Goal: Task Accomplishment & Management: Use online tool/utility

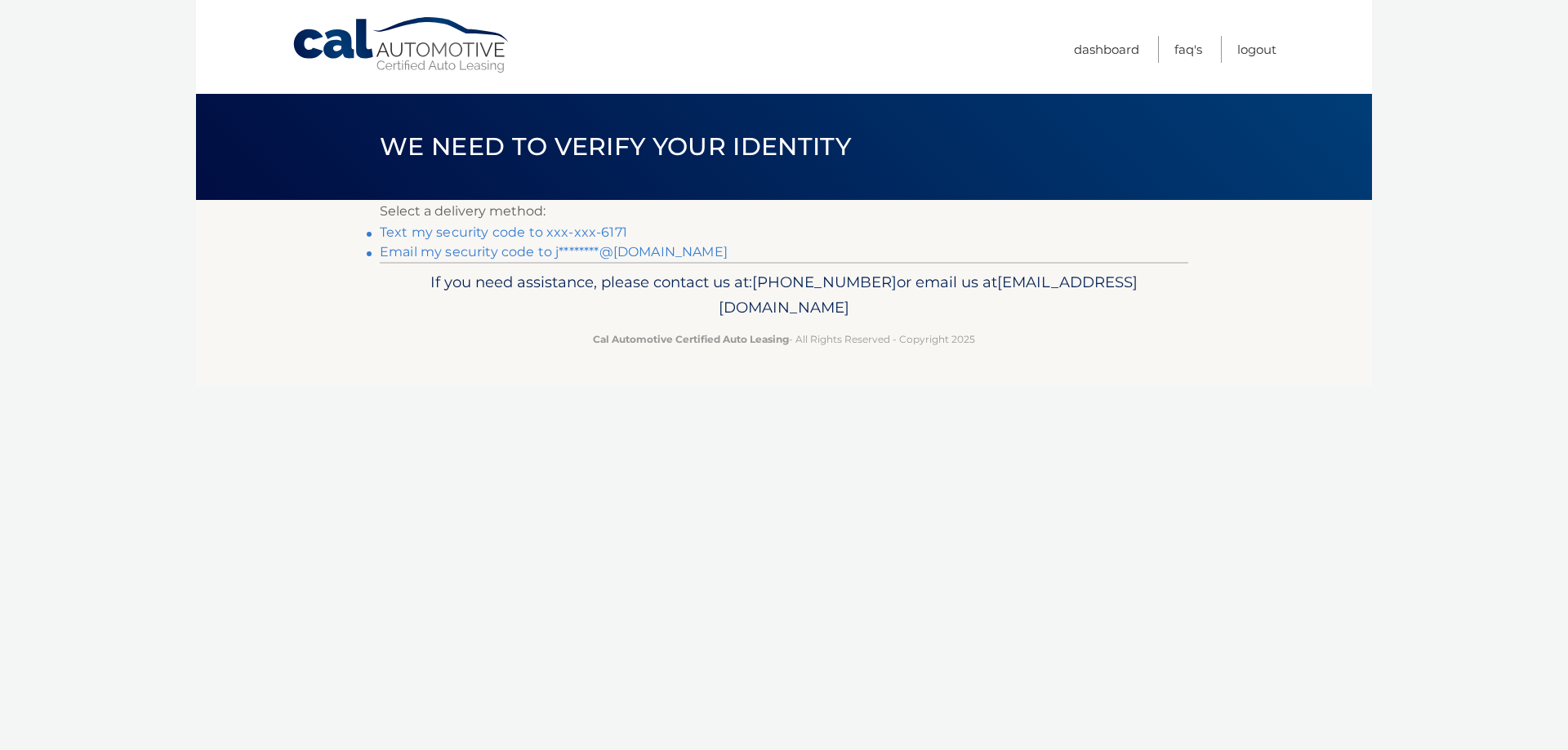
click at [532, 227] on link "Text my security code to xxx-xxx-6171" at bounding box center [503, 232] width 247 height 16
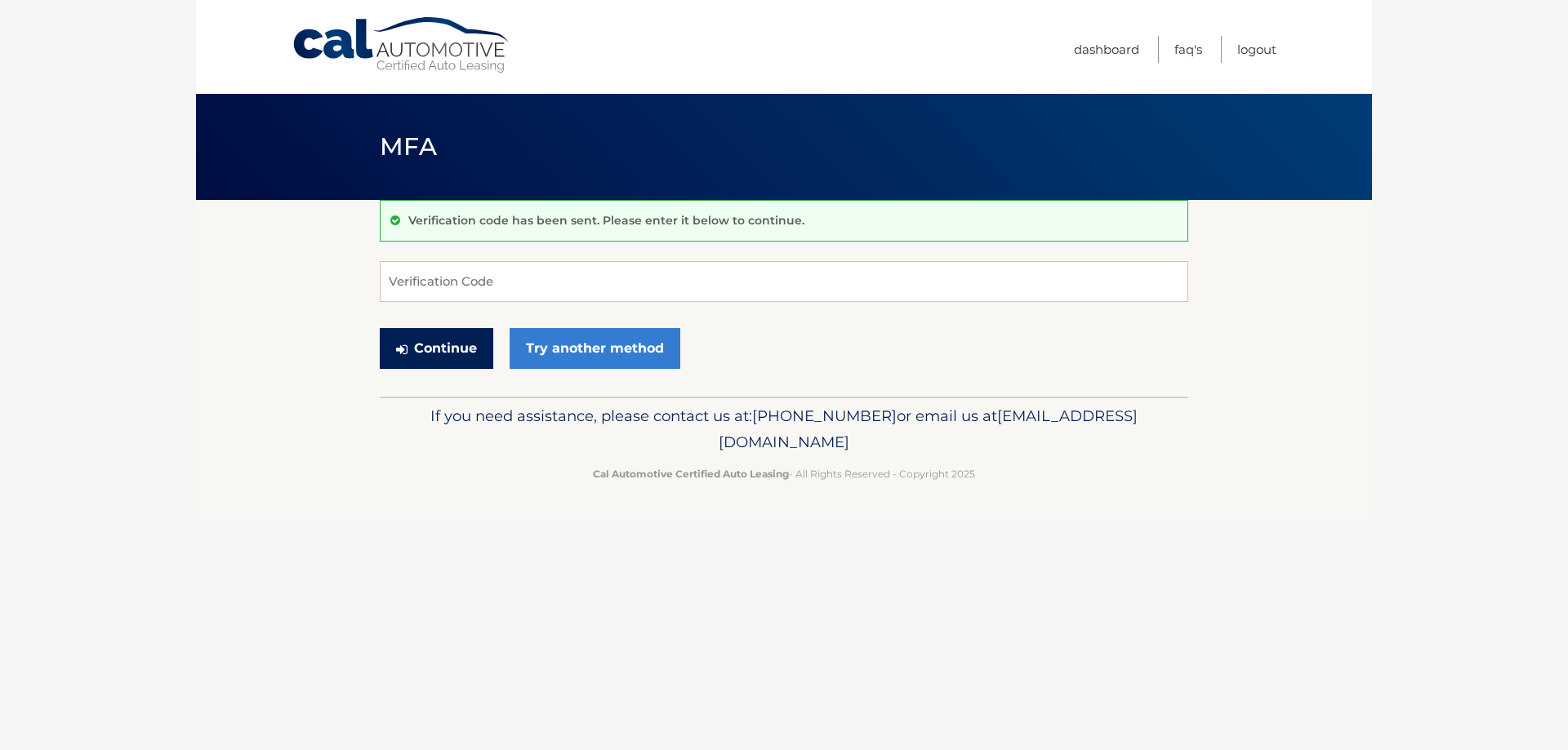
click at [434, 363] on button "Continue" at bounding box center [437, 348] width 113 height 41
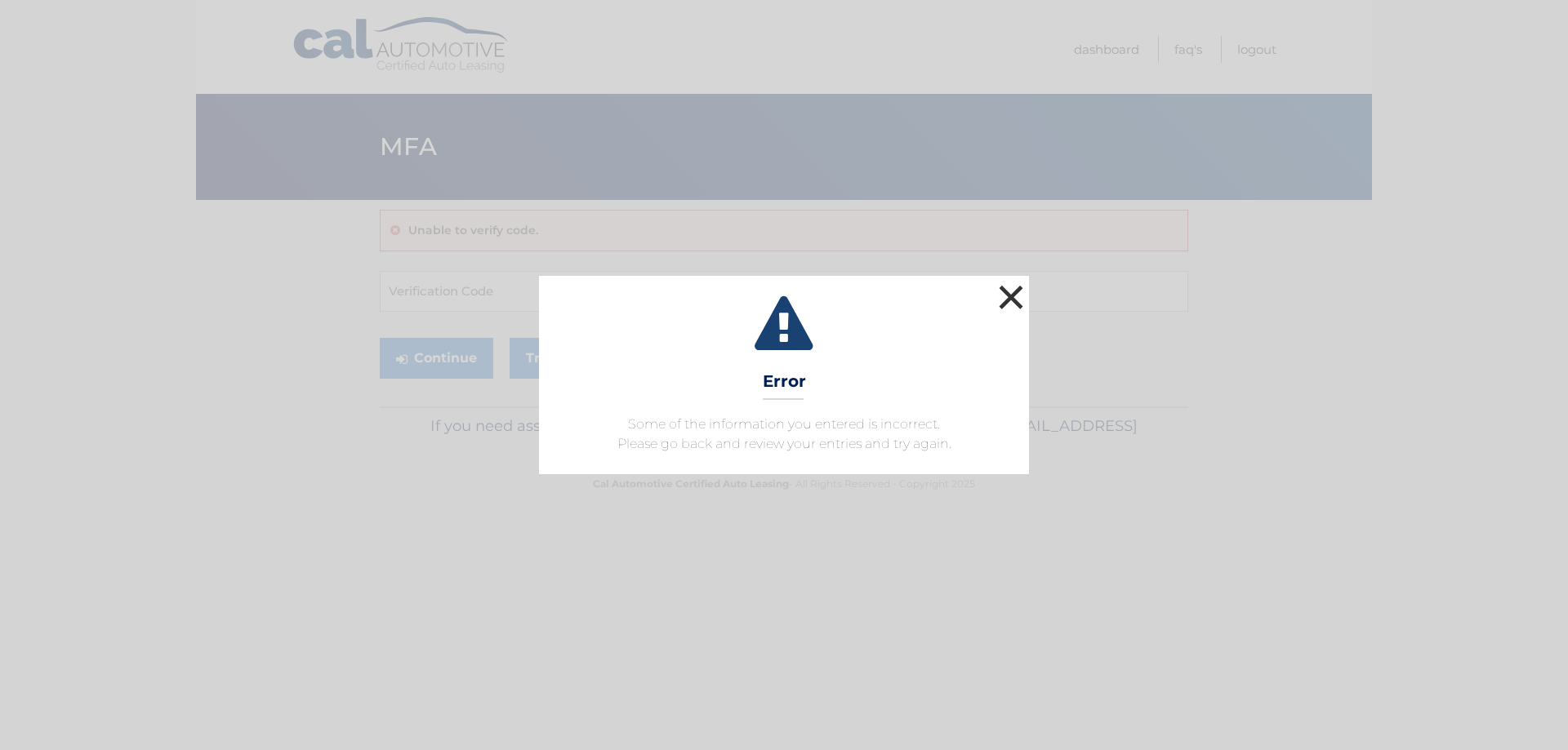
click at [1023, 291] on button "×" at bounding box center [1011, 297] width 32 height 32
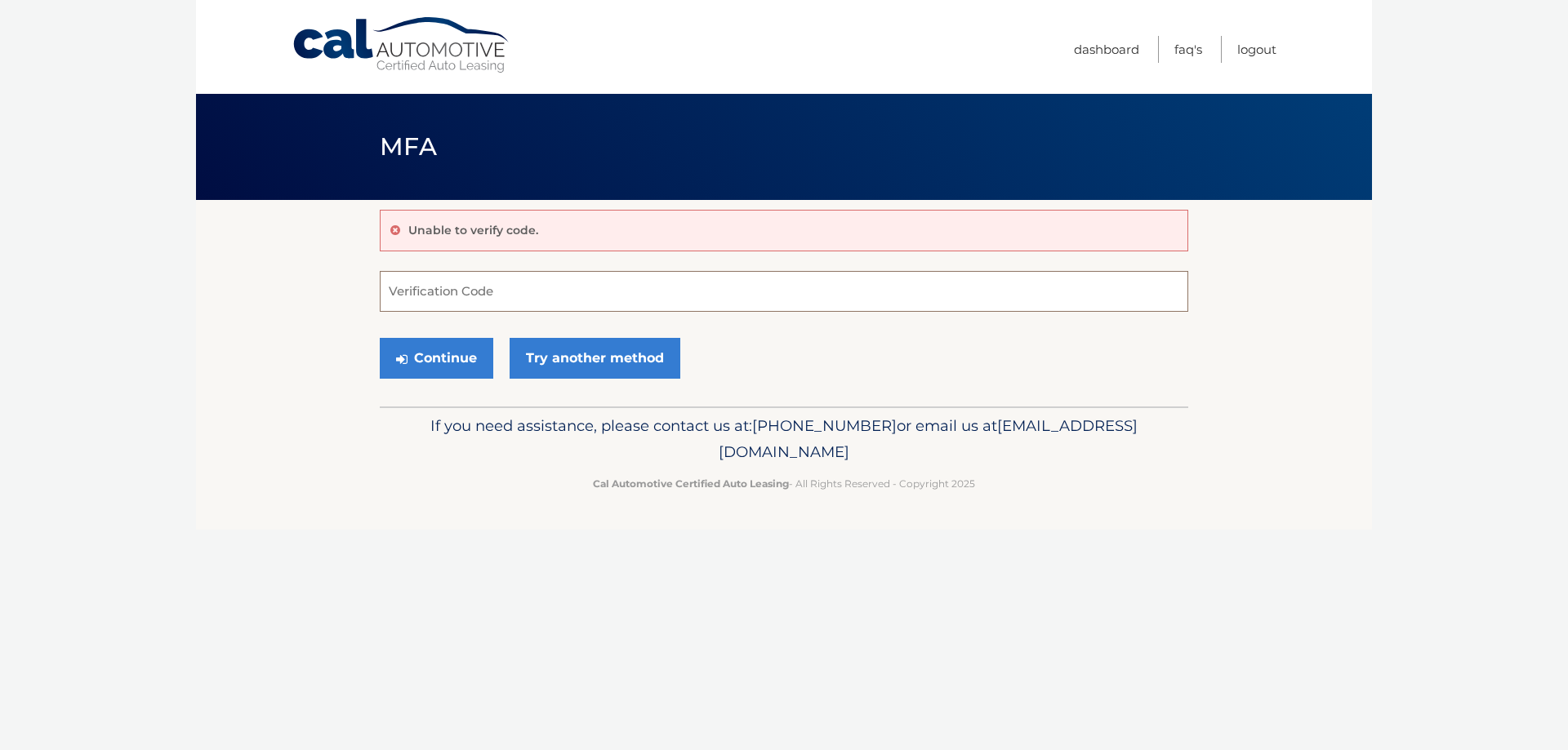
click at [437, 296] on input "Verification Code" at bounding box center [784, 291] width 809 height 41
type input "821376"
click at [443, 363] on button "Continue" at bounding box center [437, 358] width 113 height 41
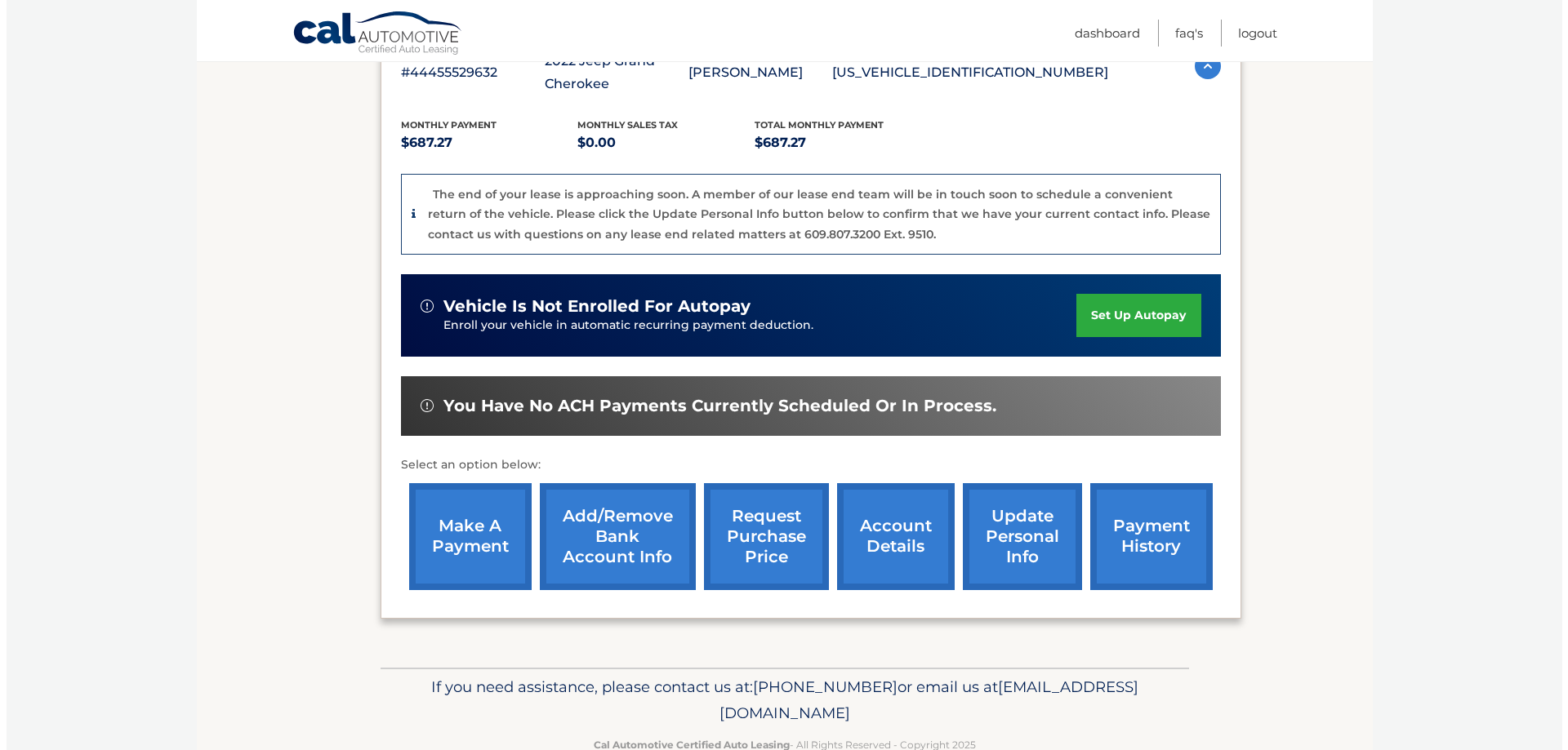
scroll to position [327, 0]
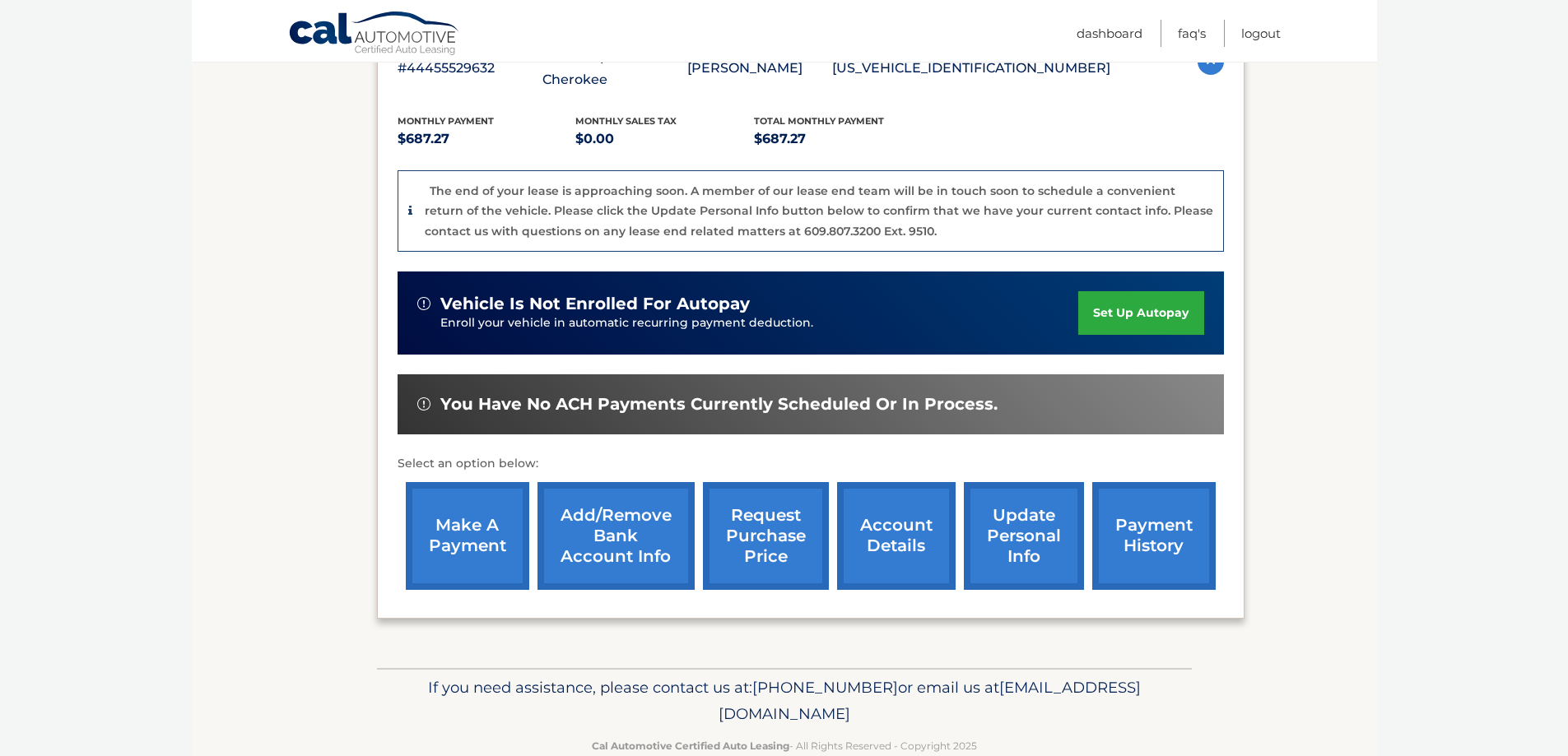
click at [776, 547] on link "request purchase price" at bounding box center [766, 536] width 126 height 108
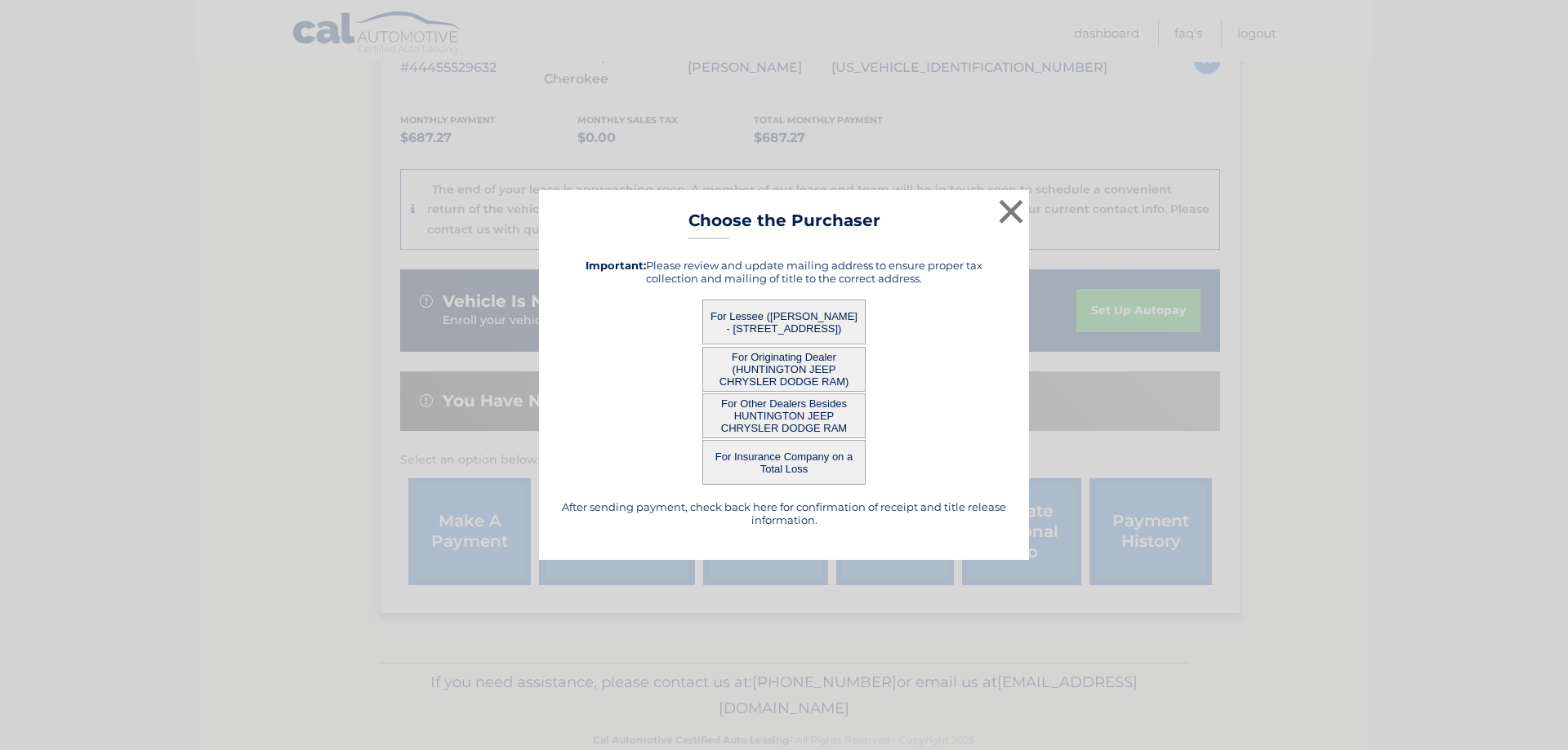
click at [784, 306] on button "For Lessee (SANDRA PUCCINI - 31 Bay Ave, , Ronkonkoma, NY 11779)" at bounding box center [784, 322] width 163 height 45
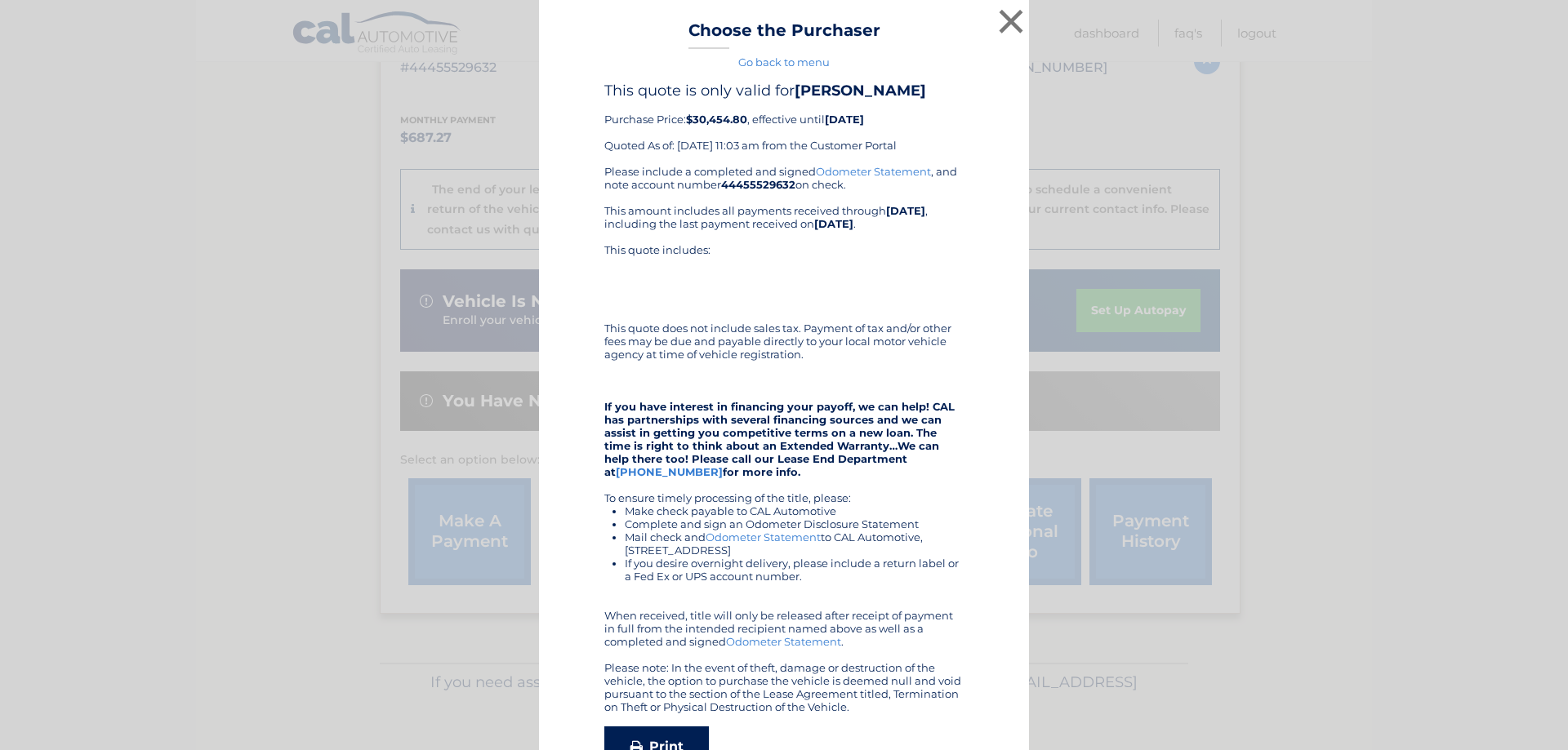
click at [642, 734] on link "Print" at bounding box center [657, 747] width 105 height 41
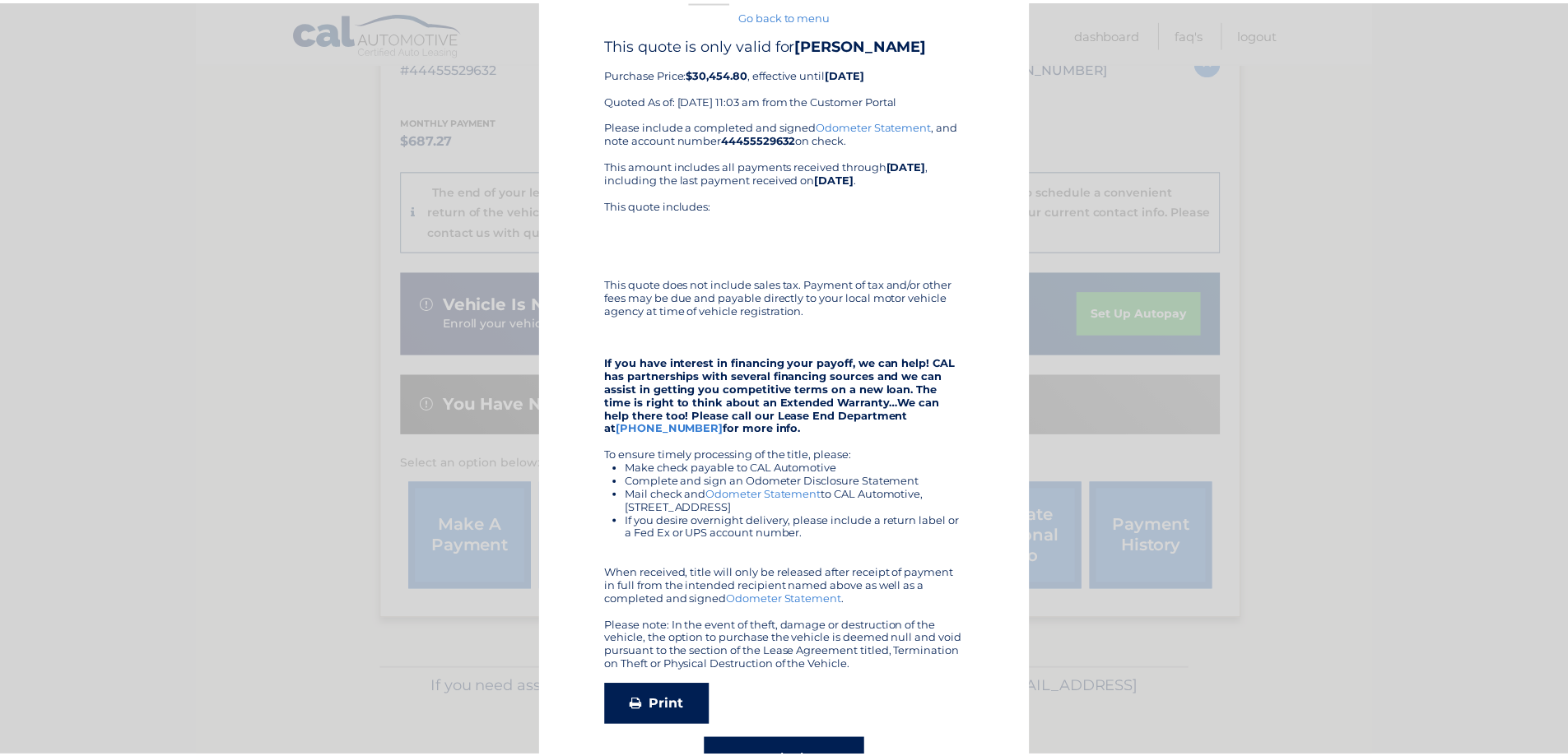
scroll to position [0, 0]
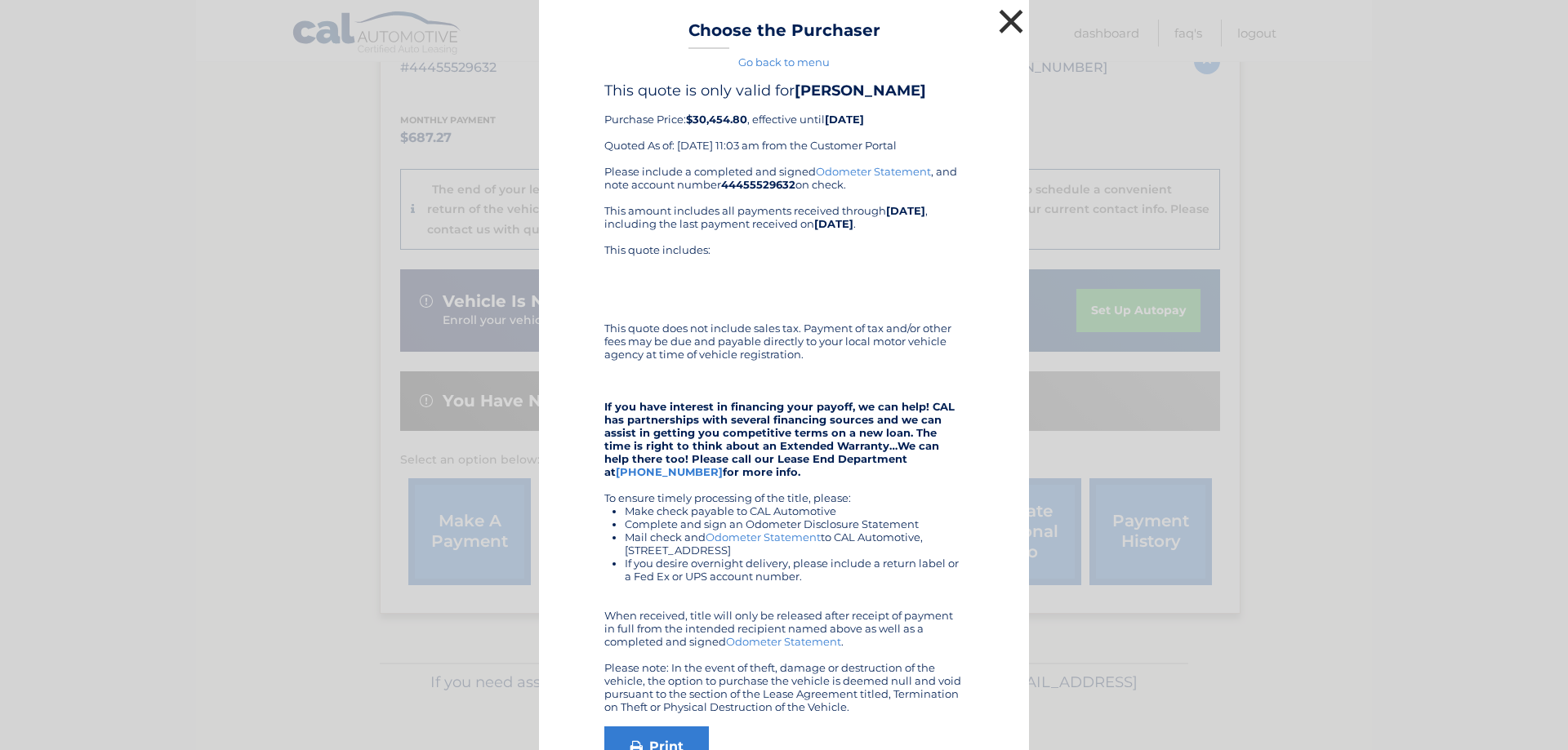
click at [998, 10] on button "×" at bounding box center [1011, 21] width 32 height 32
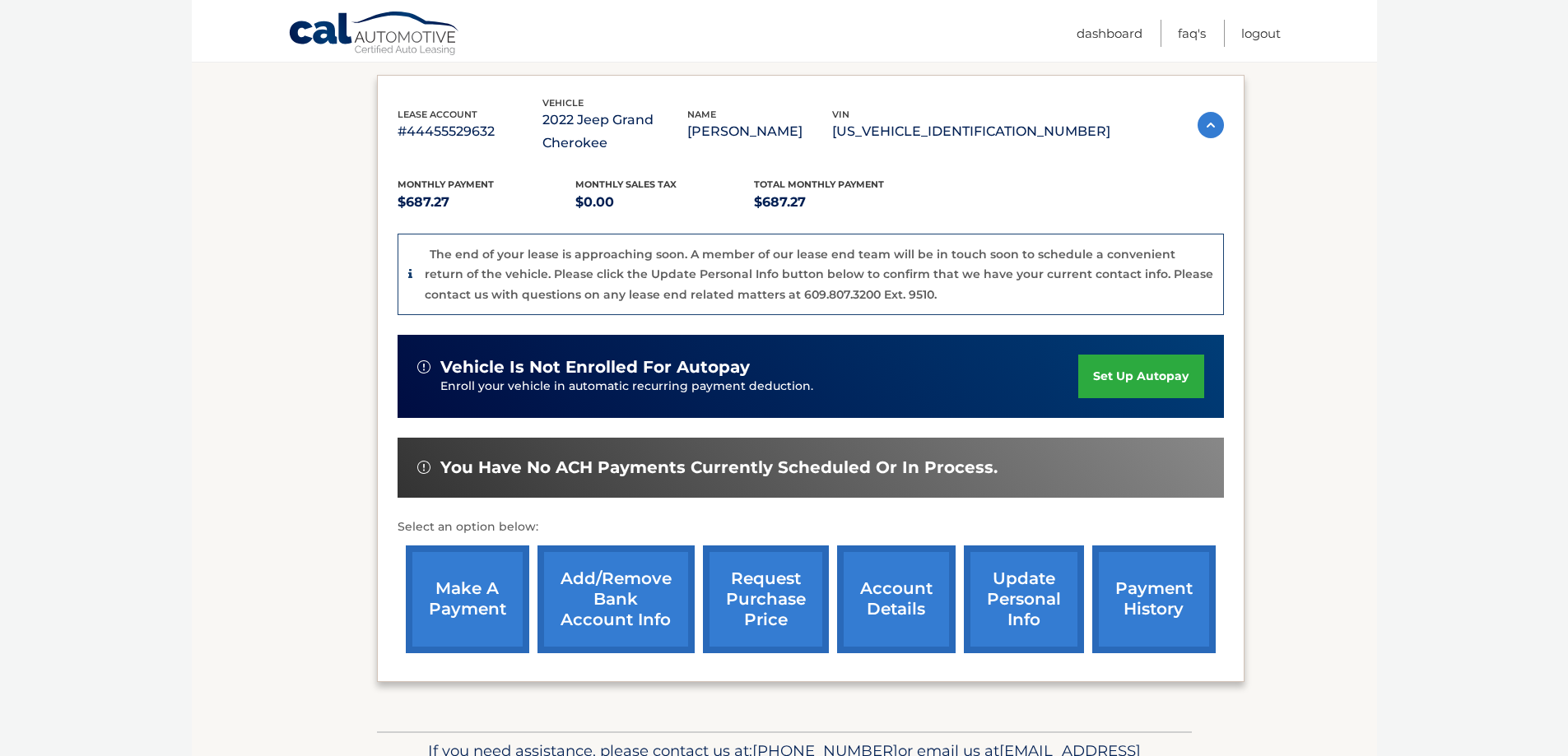
scroll to position [247, 0]
